Goal: Transaction & Acquisition: Purchase product/service

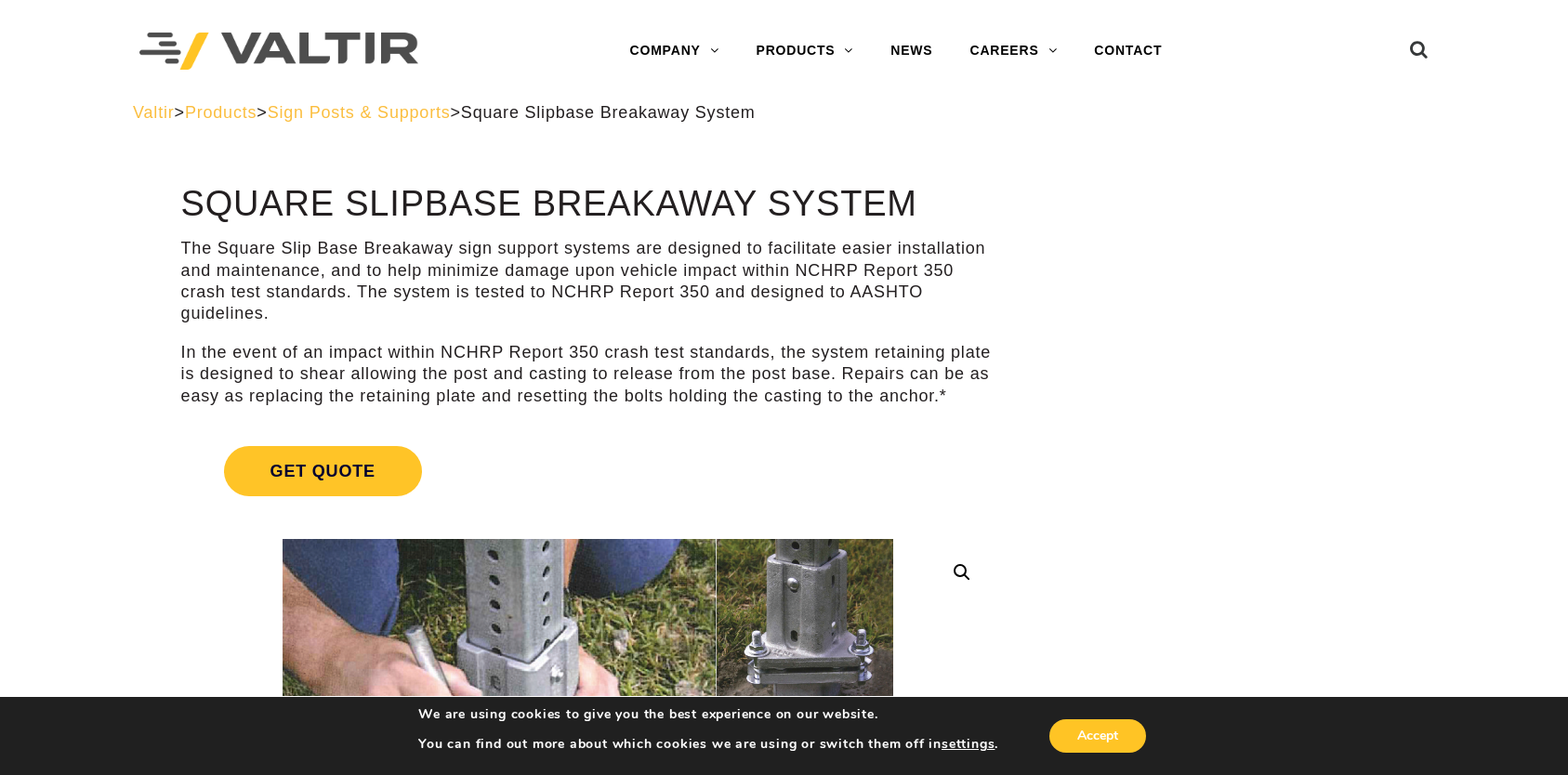
click at [407, 115] on span "Sign Posts & Supports" at bounding box center [359, 113] width 183 height 19
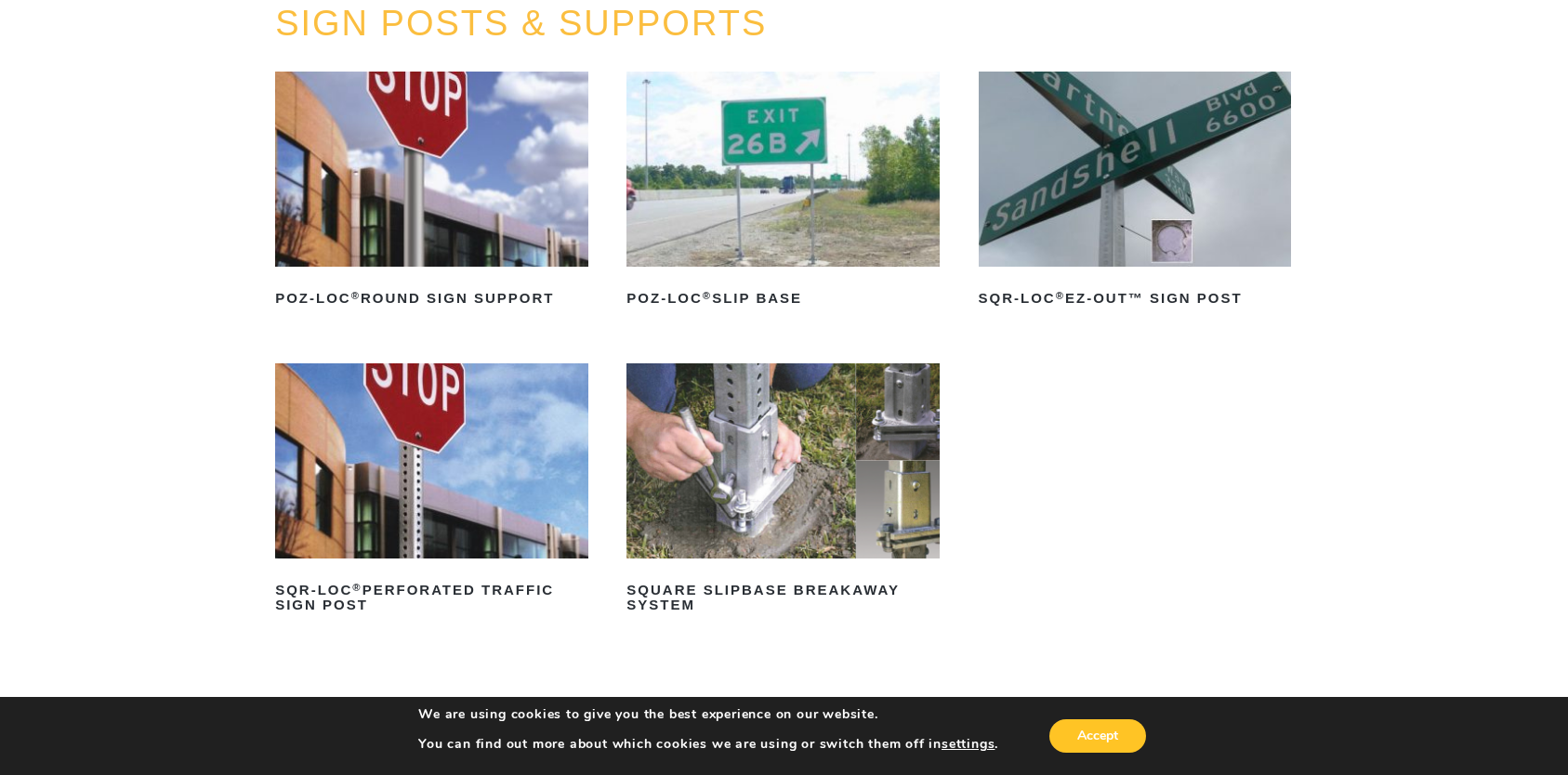
scroll to position [279, 0]
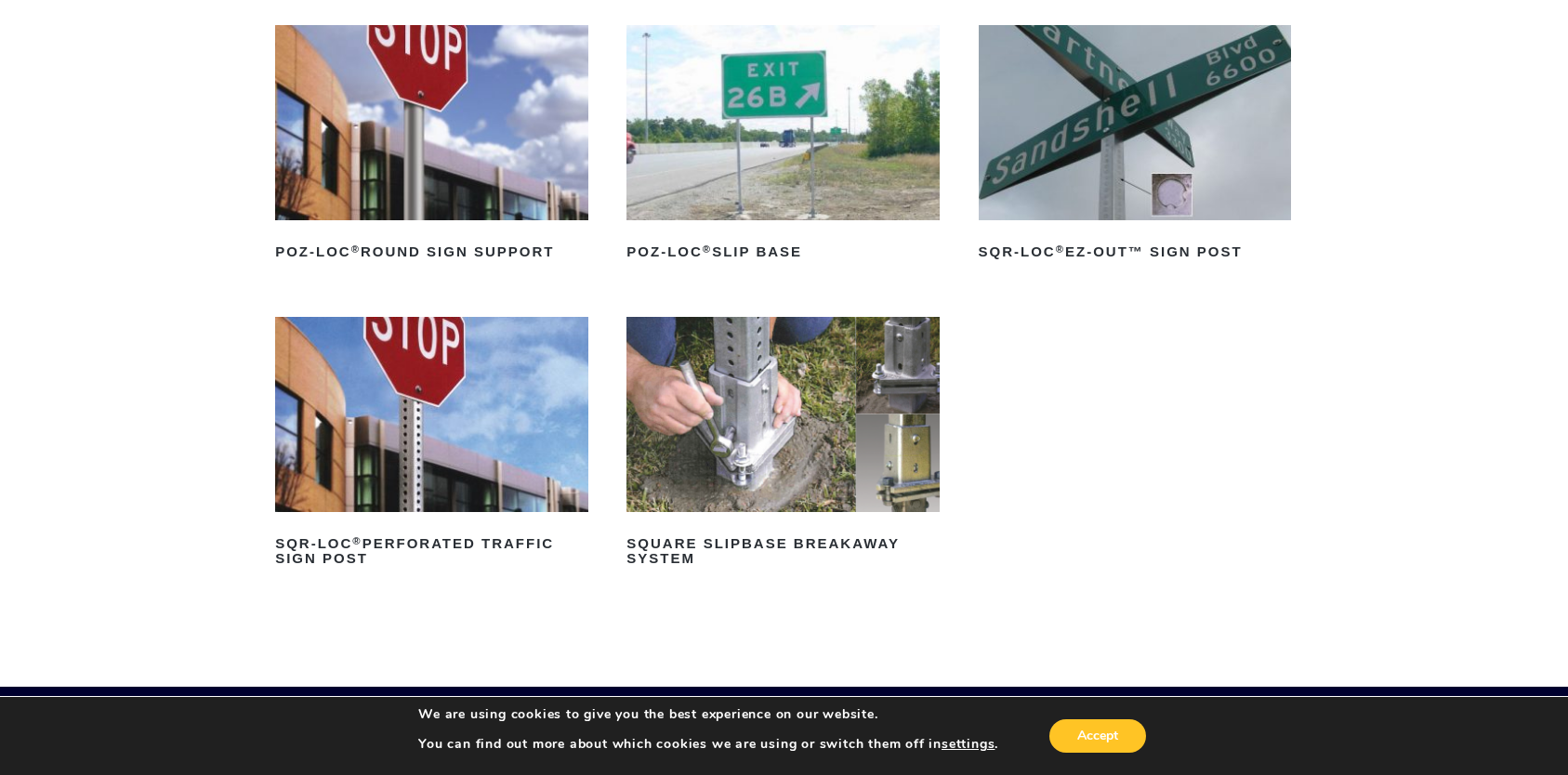
click at [419, 135] on img at bounding box center [432, 122] width 313 height 195
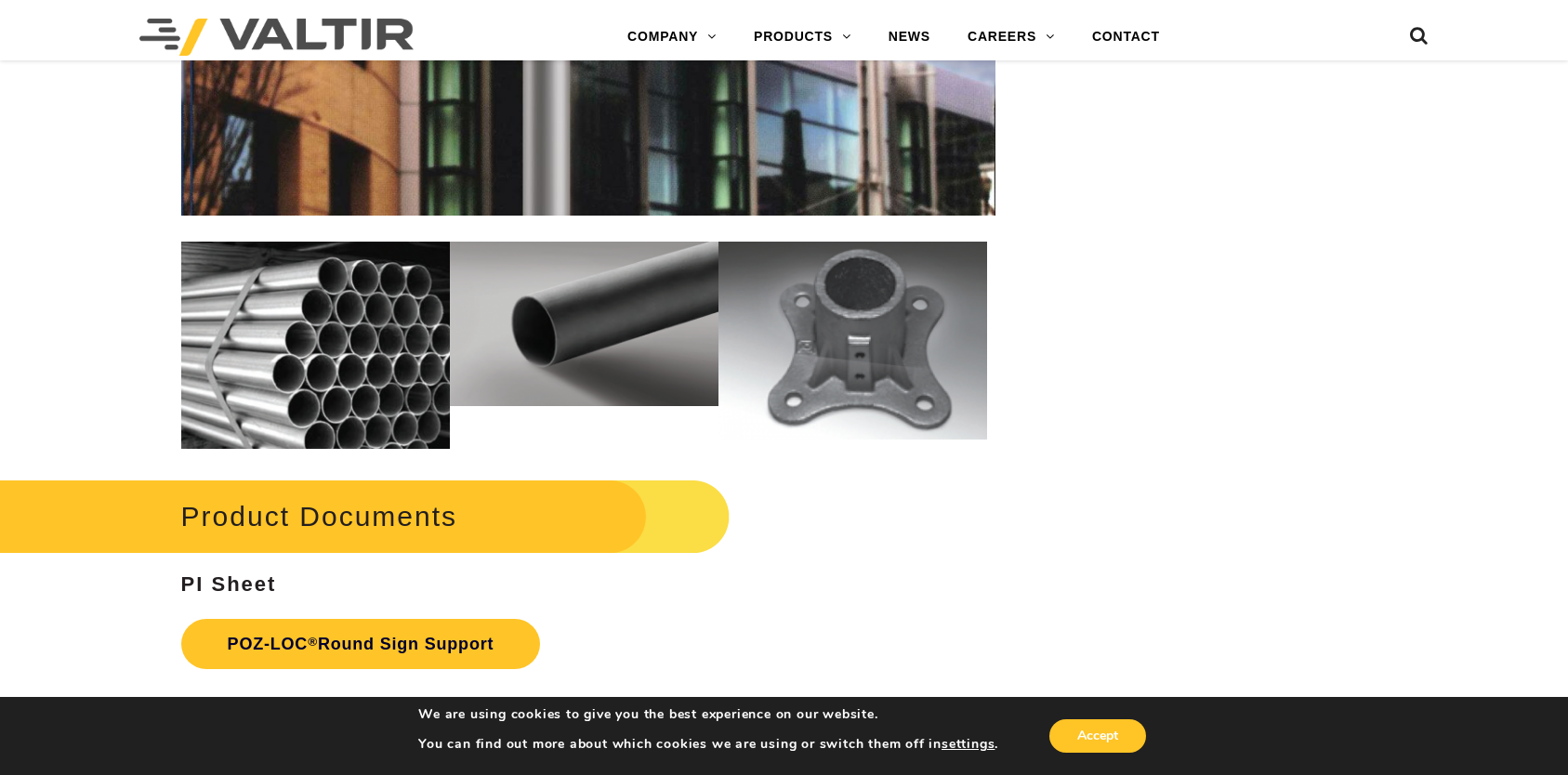
scroll to position [2415, 0]
